Goal: Information Seeking & Learning: Find specific fact

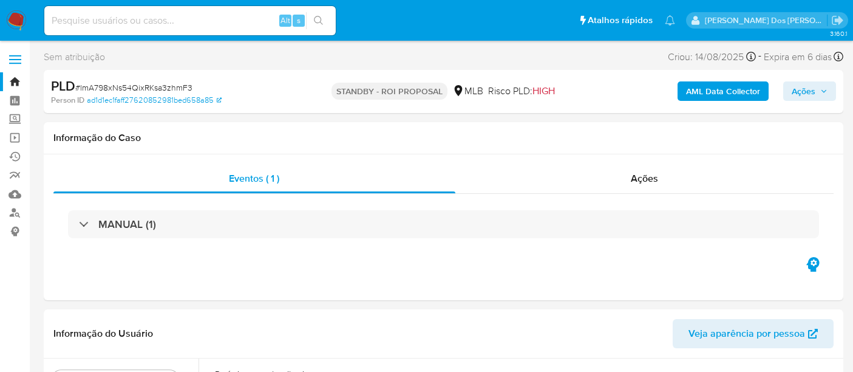
select select "10"
click at [110, 21] on input at bounding box center [189, 21] width 291 height 16
paste input "SLBLM4WHmrQbpjCBFxluZsUM"
type input "SLBLM4WHmrQbpjCBFxluZsUM"
select select "10"
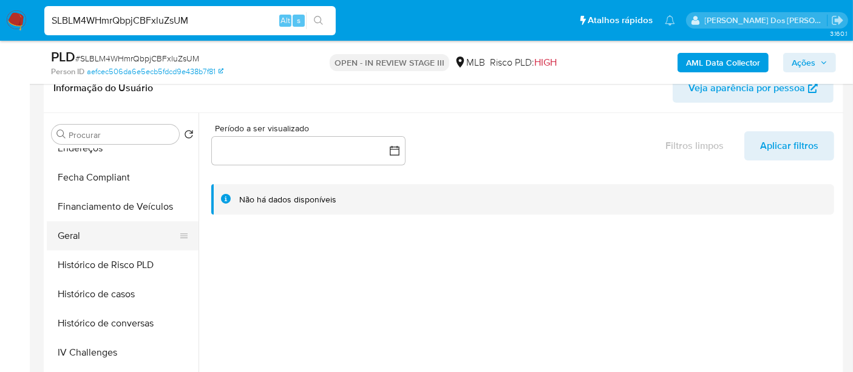
scroll to position [337, 0]
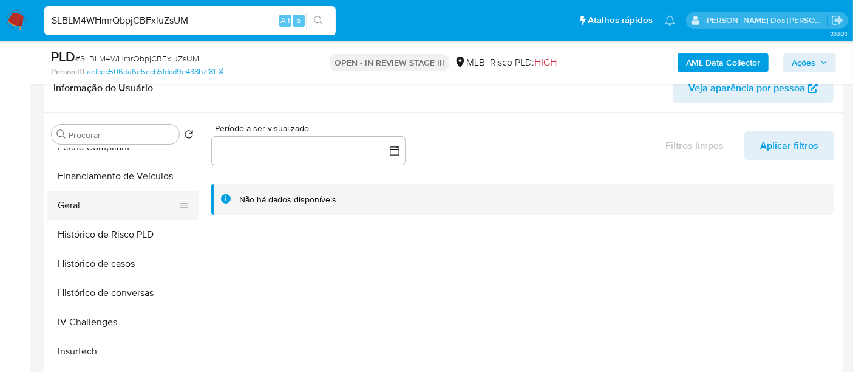
click at [63, 200] on button "Geral" at bounding box center [118, 205] width 142 height 29
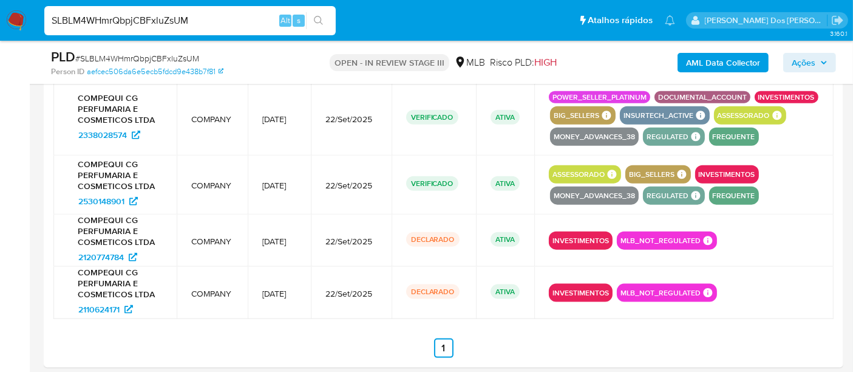
scroll to position [1398, 0]
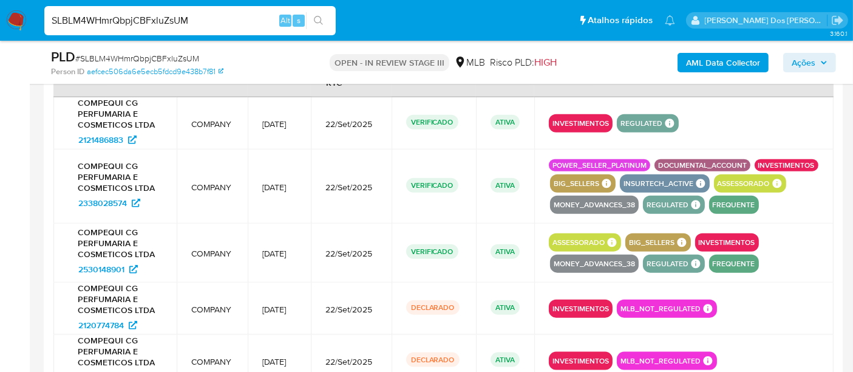
click at [114, 21] on input "SLBLM4WHmrQbpjCBFxluZsUM" at bounding box center [189, 21] width 291 height 16
paste input "EXz61frY4YLleZ8mJuGYCiYk"
type input "EXz61frY4YLleZ8mJuGYCiYk"
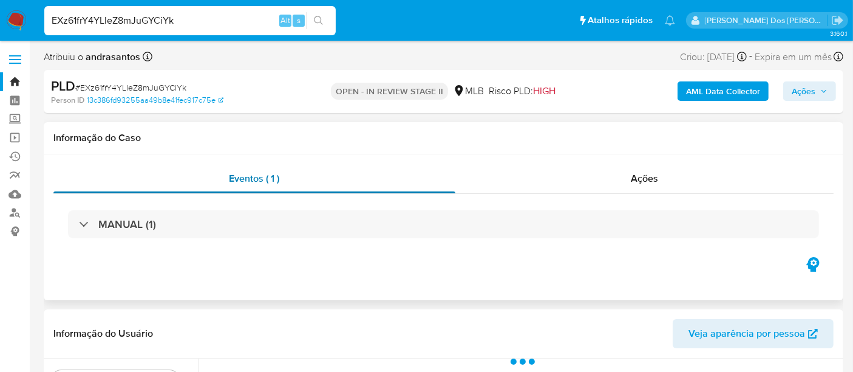
select select "10"
click at [645, 185] on div "Ações" at bounding box center [644, 178] width 379 height 29
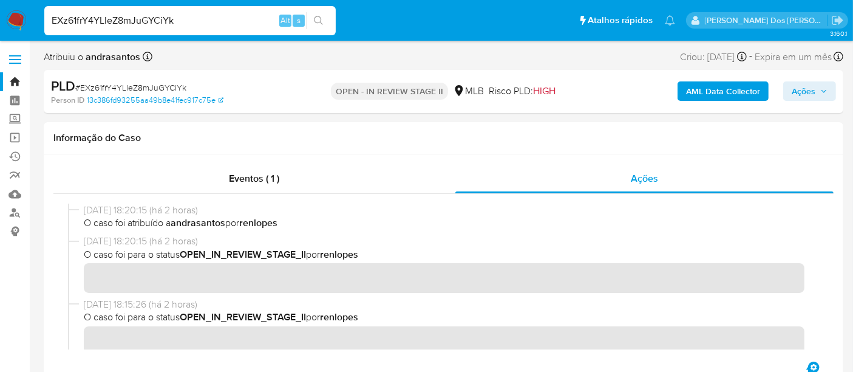
click at [120, 22] on input "EXz61frY4YLleZ8mJuGYCiYk" at bounding box center [189, 21] width 291 height 16
paste input "lmA798xNs54QixRKsa3zhmF3"
type input "lmA798xNs54QixRKsa3zhmF3"
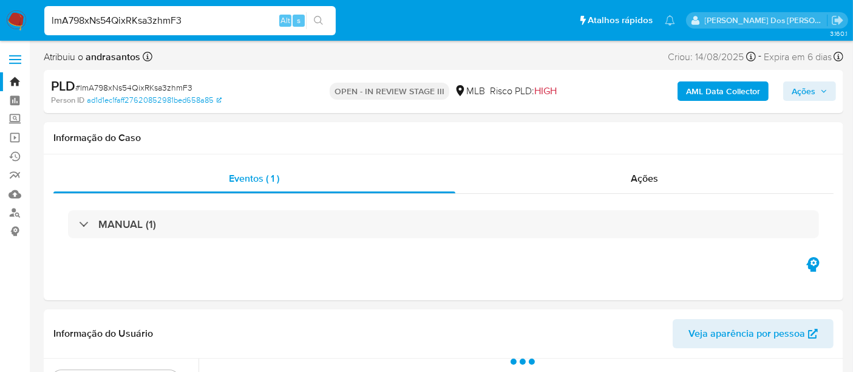
select select "10"
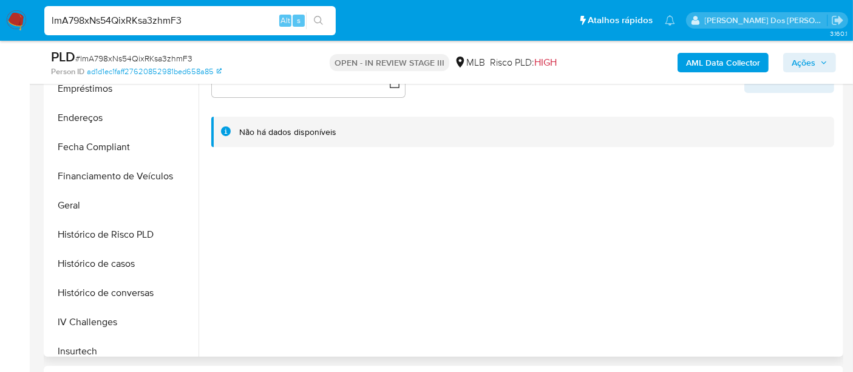
scroll to position [337, 0]
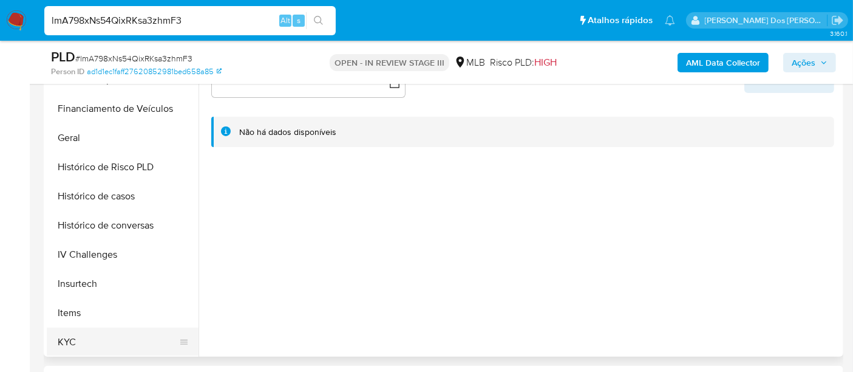
click at [67, 336] on button "KYC" at bounding box center [118, 341] width 142 height 29
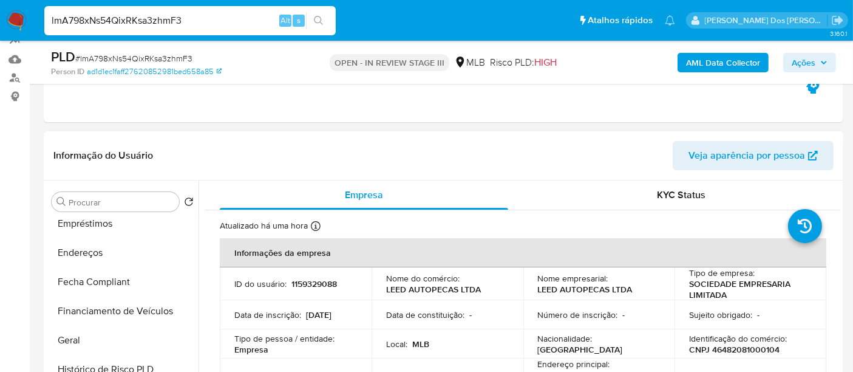
scroll to position [0, 0]
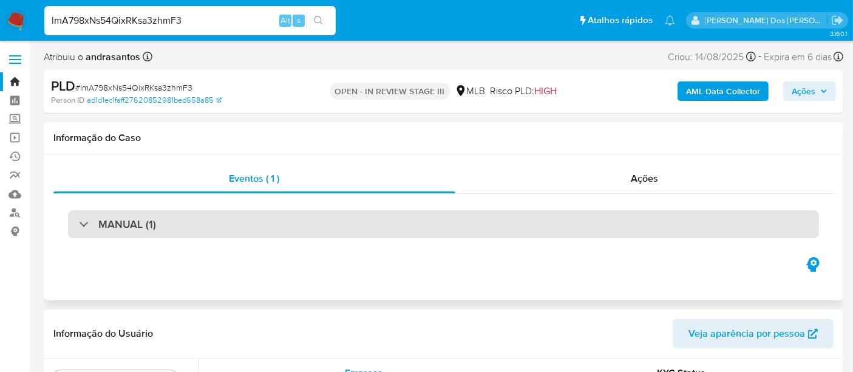
click at [238, 223] on div "MANUAL (1)" at bounding box center [443, 224] width 751 height 28
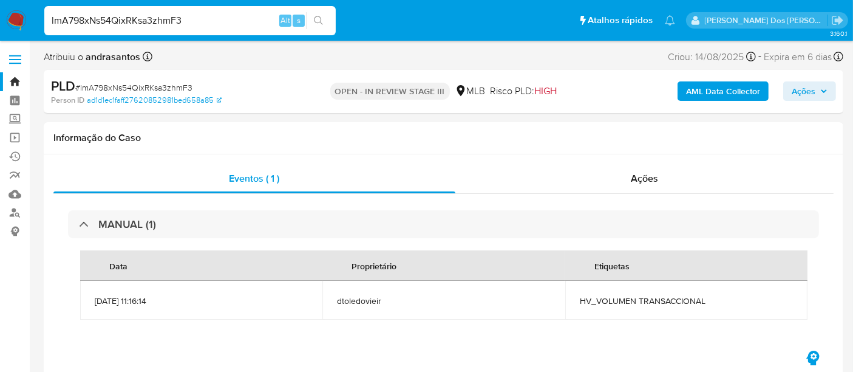
scroll to position [202, 0]
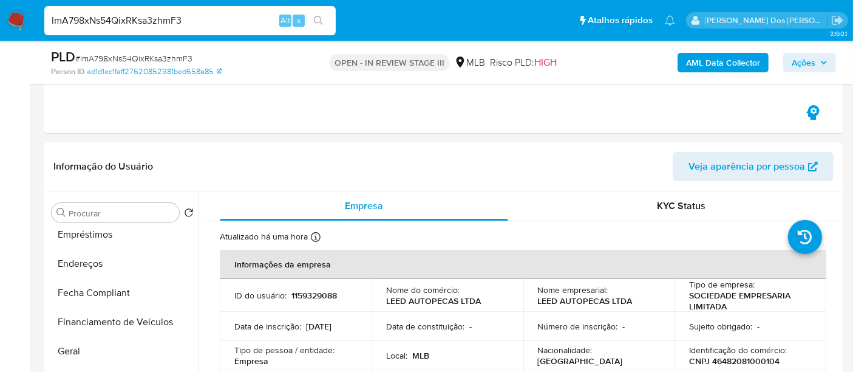
click at [145, 25] on input "lmA798xNs54QixRKsa3zhmF3" at bounding box center [189, 21] width 291 height 16
click at [144, 25] on input "lmA798xNs54QixRKsa3zhmF3" at bounding box center [189, 21] width 291 height 16
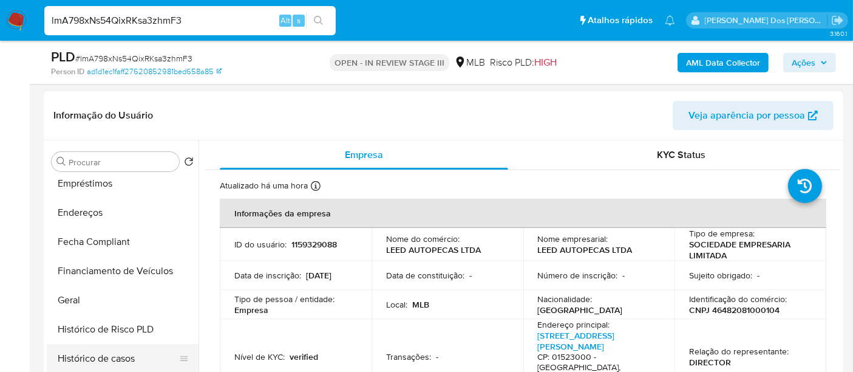
scroll to position [404, 0]
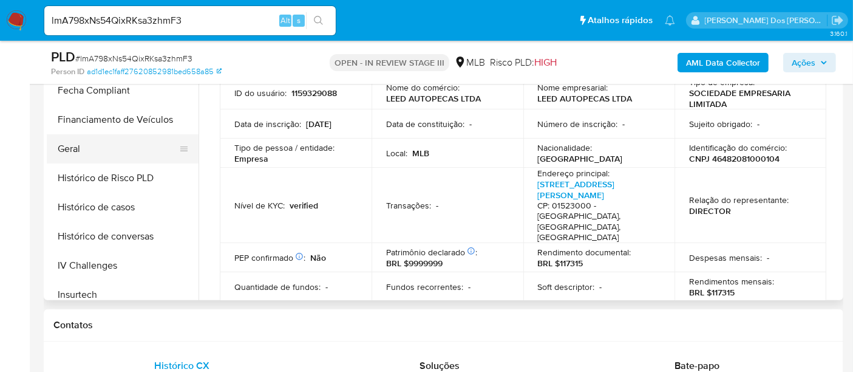
click at [76, 144] on button "Geral" at bounding box center [118, 148] width 142 height 29
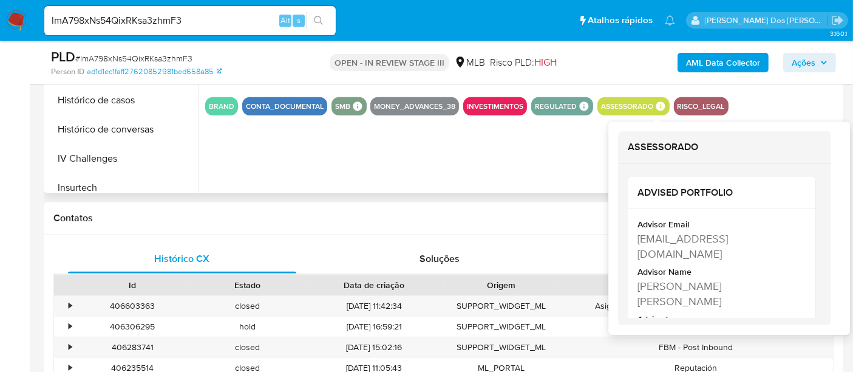
scroll to position [539, 0]
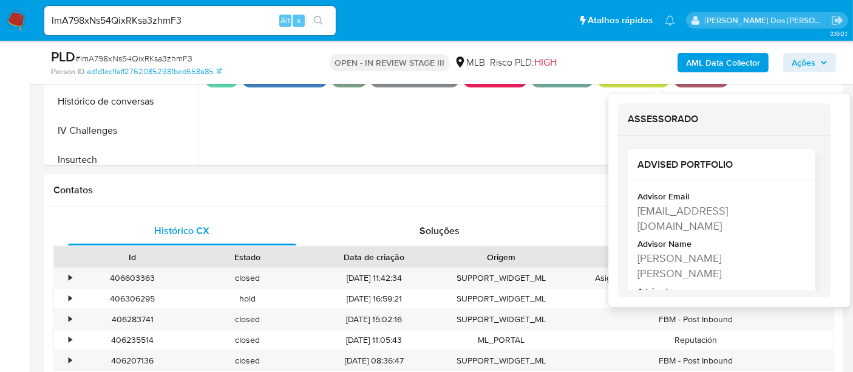
drag, startPoint x: 660, startPoint y: 225, endPoint x: 637, endPoint y: 216, distance: 24.5
click at [637, 216] on div "ayeska.marques@mercadolivre.com" at bounding box center [720, 218] width 166 height 30
copy div "ayeska.marques@mercadolivre.com"
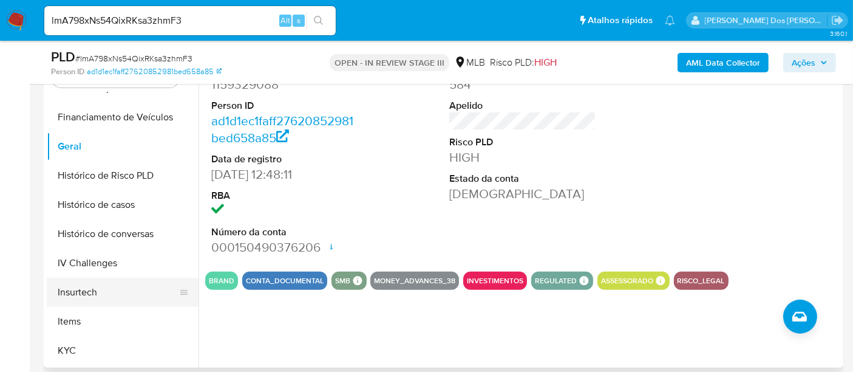
scroll to position [404, 0]
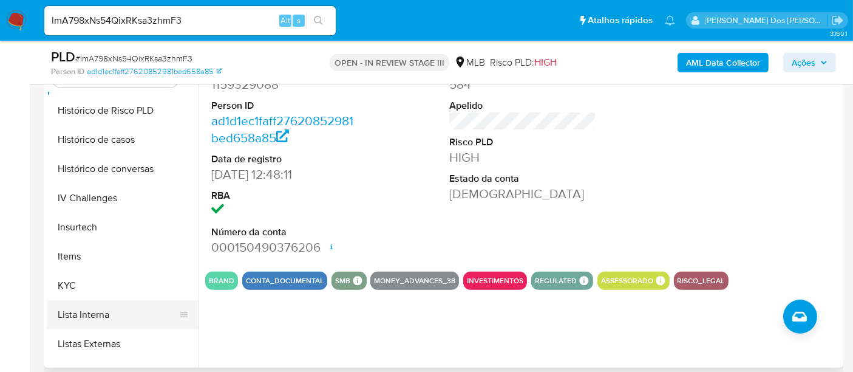
click at [66, 288] on button "KYC" at bounding box center [123, 285] width 152 height 29
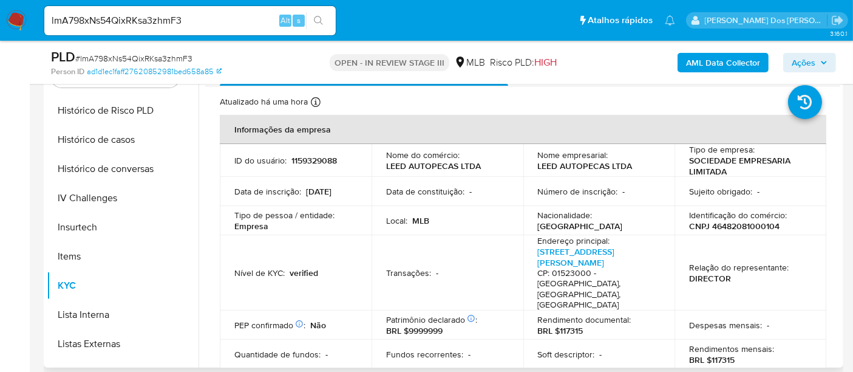
click at [598, 167] on p "LEED AUTOPECAS LTDA" at bounding box center [585, 165] width 95 height 11
click at [627, 170] on p "LEED AUTOPECAS LTDA" at bounding box center [585, 165] width 95 height 11
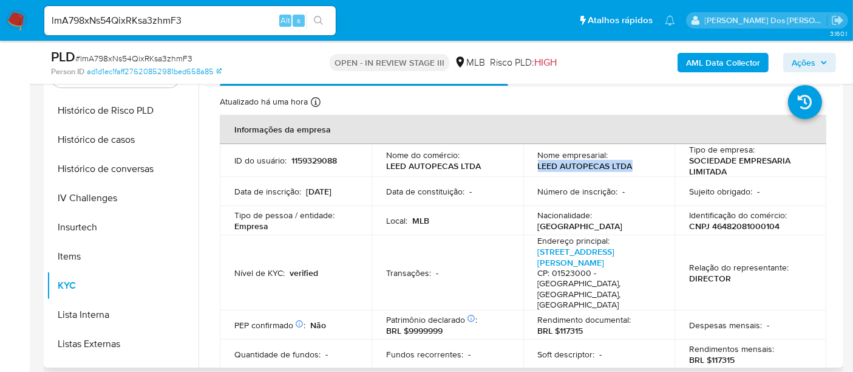
drag, startPoint x: 633, startPoint y: 165, endPoint x: 534, endPoint y: 166, distance: 99.0
click at [534, 166] on td "Nome empresarial : LEED AUTOPECAS LTDA" at bounding box center [599, 160] width 152 height 33
copy p "LEED AUTOPECAS LTDA"
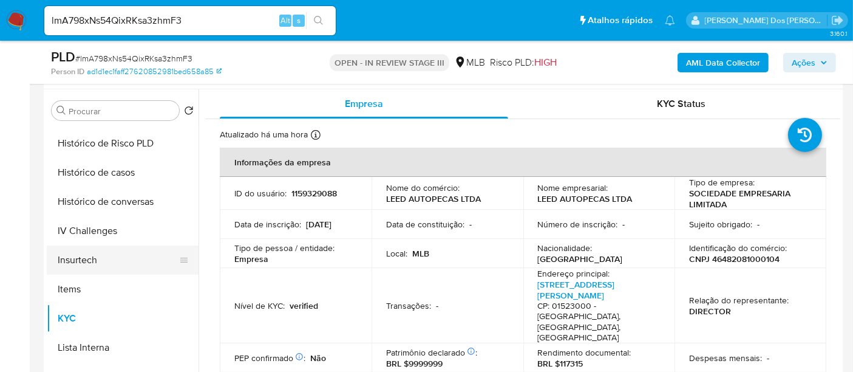
scroll to position [202, 0]
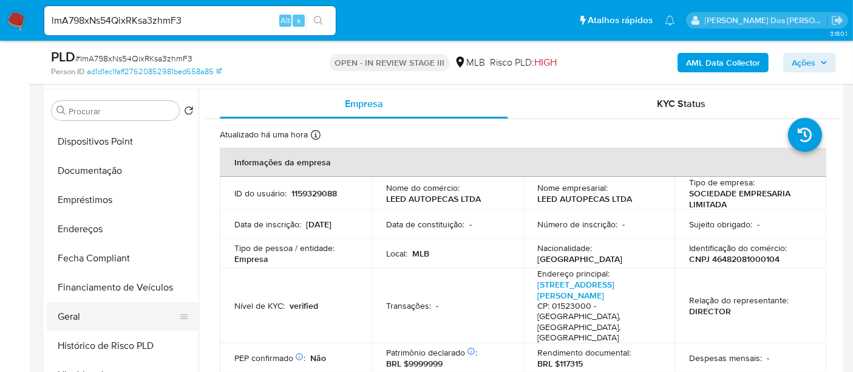
click at [69, 311] on button "Geral" at bounding box center [118, 316] width 142 height 29
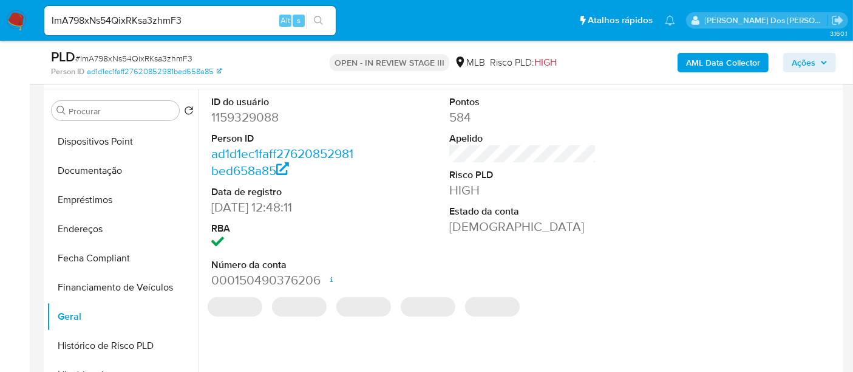
click at [263, 114] on dd "1159329088" at bounding box center [284, 117] width 147 height 17
copy dd "1159329088"
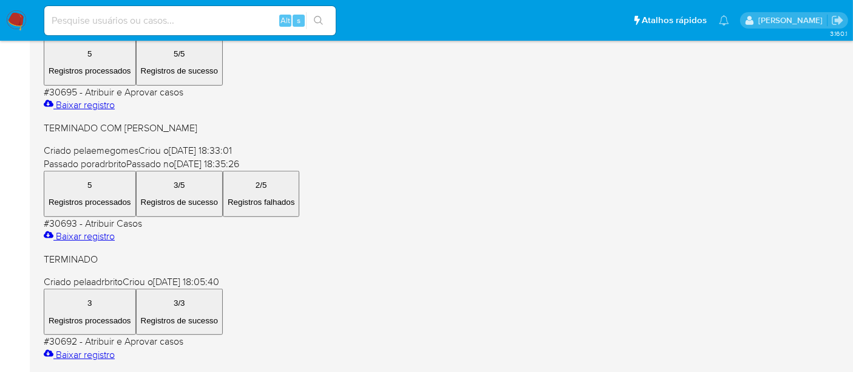
scroll to position [647, 0]
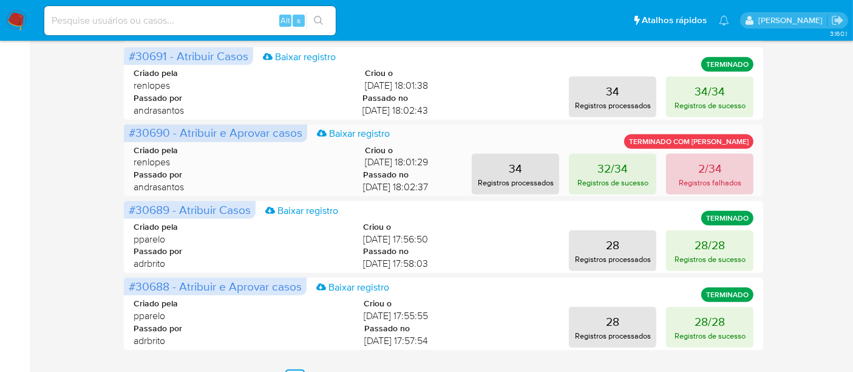
click at [705, 178] on p "Registros falhados" at bounding box center [710, 183] width 63 height 12
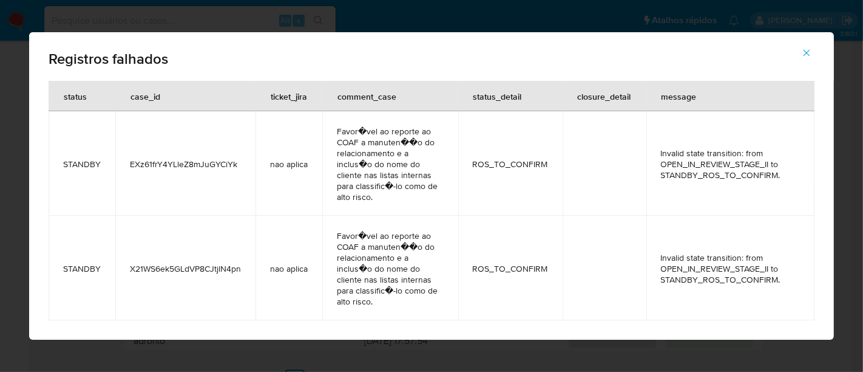
click at [206, 167] on span "EXz61frY4YLleZ8mJuGYCiYk" at bounding box center [185, 163] width 111 height 11
click at [801, 53] on button "button" at bounding box center [807, 52] width 42 height 29
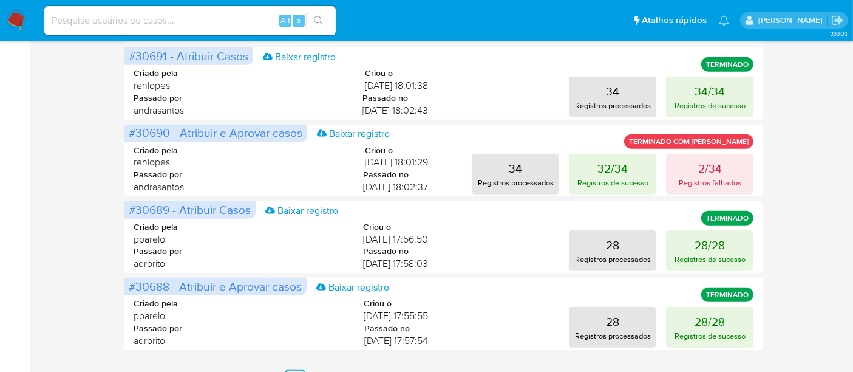
click at [15, 21] on img at bounding box center [16, 20] width 21 height 21
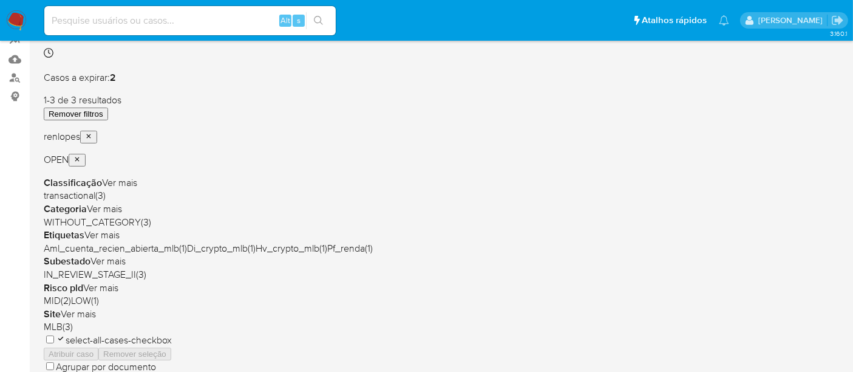
scroll to position [67, 0]
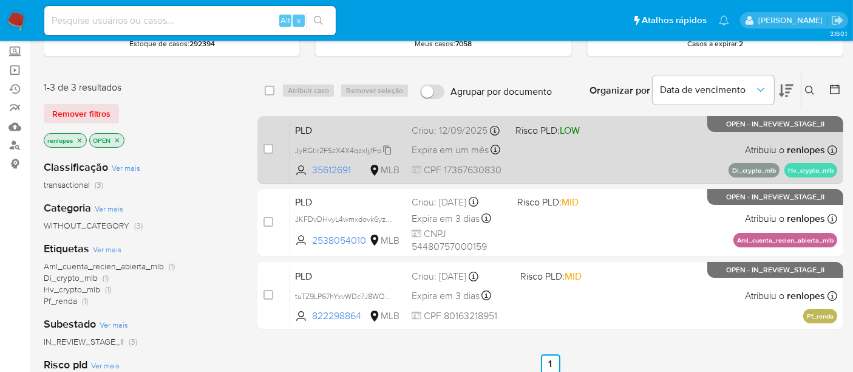
click at [376, 148] on span "JyRGtir2FSzX4X4qzxljjfFp" at bounding box center [338, 149] width 86 height 11
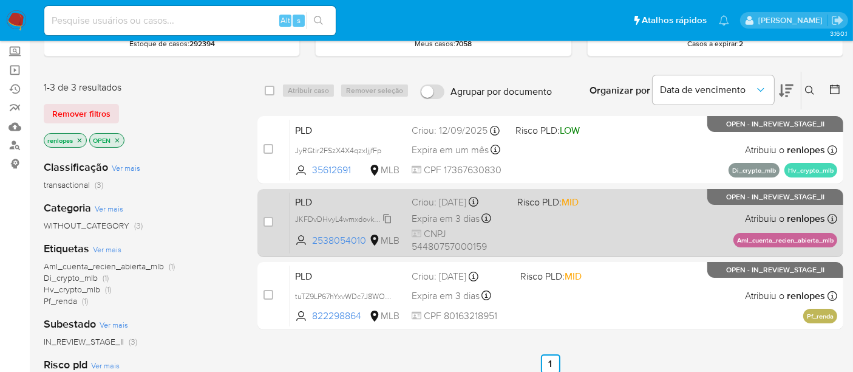
click at [370, 217] on span "JKFDvDHvyL4wmxdovk6yzla1" at bounding box center [344, 217] width 99 height 13
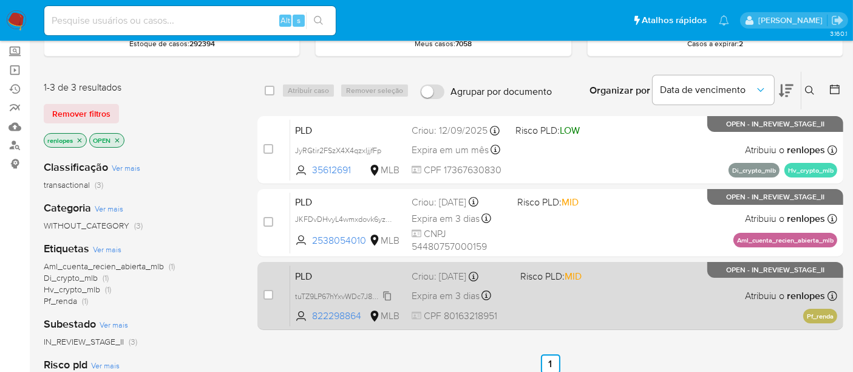
click at [362, 291] on span "tuTZ9LP67hYxvWDc7J8WO67M" at bounding box center [347, 294] width 104 height 13
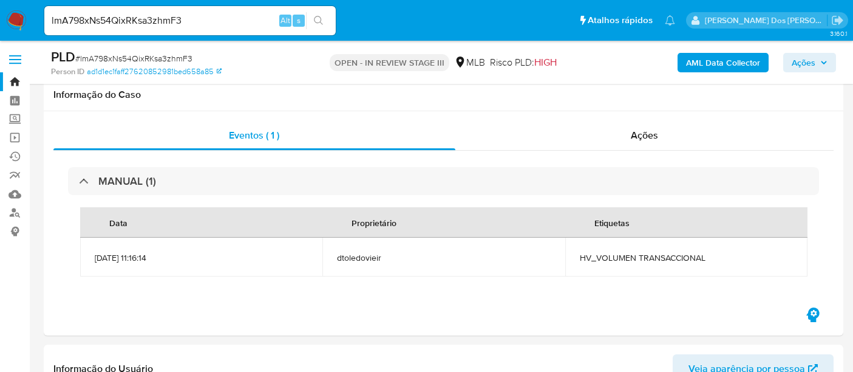
select select "10"
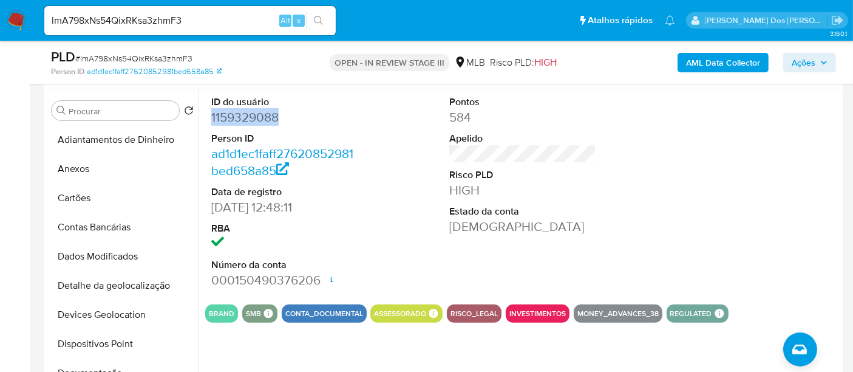
scroll to position [202, 0]
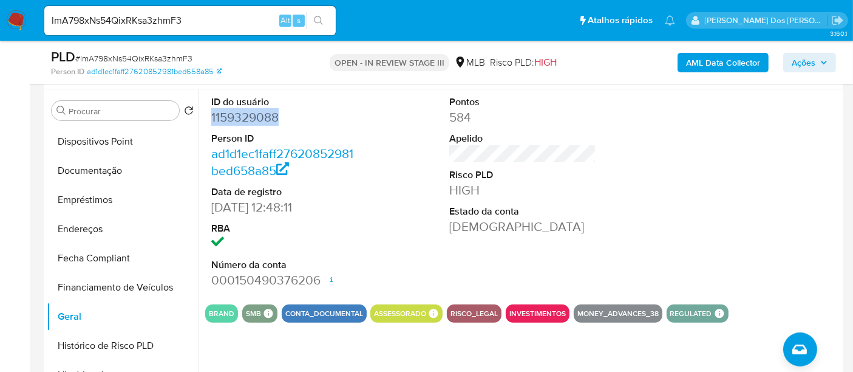
click at [18, 16] on img at bounding box center [16, 20] width 21 height 21
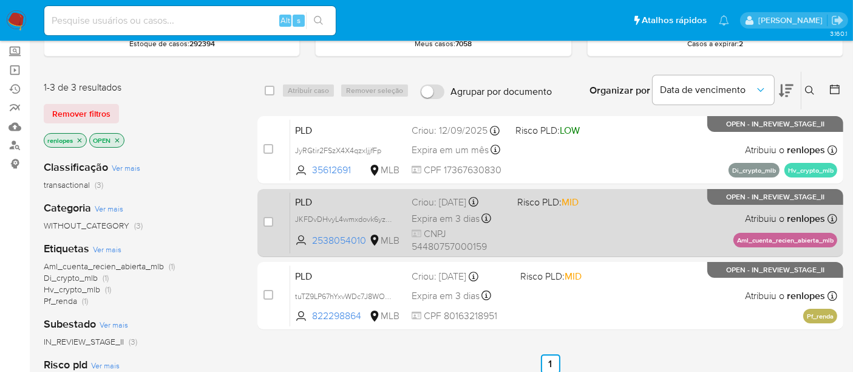
scroll to position [135, 0]
